Goal: Transaction & Acquisition: Obtain resource

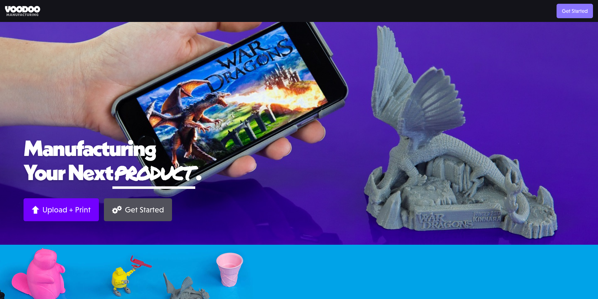
click at [576, 9] on link "Get Started" at bounding box center [575, 11] width 36 height 14
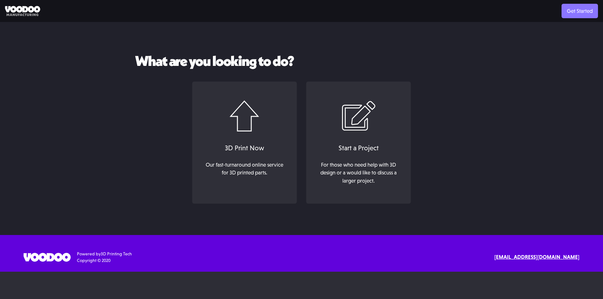
click at [562, 12] on link "Get Started" at bounding box center [580, 11] width 36 height 14
click at [10, 9] on img at bounding box center [22, 11] width 35 height 10
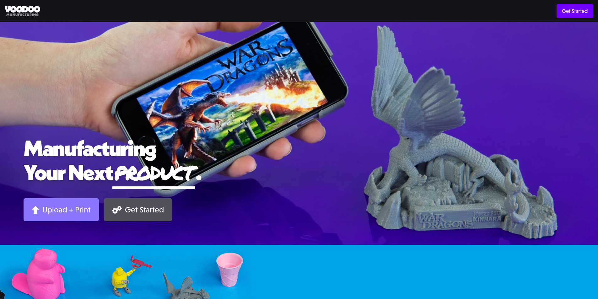
click at [66, 202] on link "Upload + Print" at bounding box center [61, 210] width 75 height 23
